Goal: Task Accomplishment & Management: Complete application form

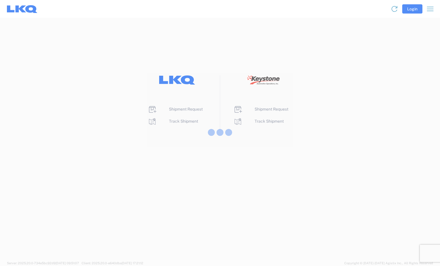
click at [183, 110] on div at bounding box center [220, 133] width 440 height 266
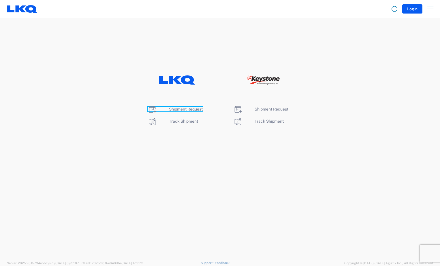
click at [183, 110] on span "Shipment Request" at bounding box center [186, 109] width 34 height 5
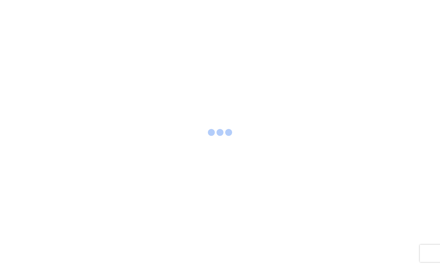
select select "FULL"
select select "LBS"
select select "IN"
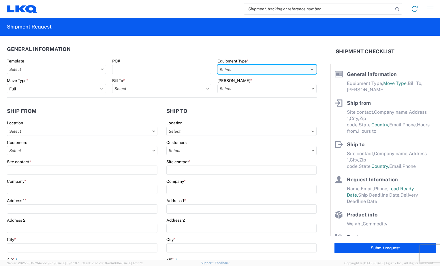
click at [228, 67] on select "Select 53’ Dry Van Flatbed Dropdeck (van) Lowboy (flatbed) Rail" at bounding box center [266, 69] width 99 height 9
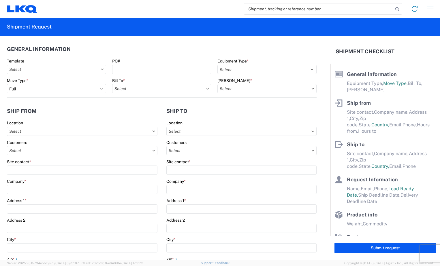
click at [258, 48] on header "General Information" at bounding box center [162, 49] width 310 height 13
